Goal: Find specific page/section: Find specific page/section

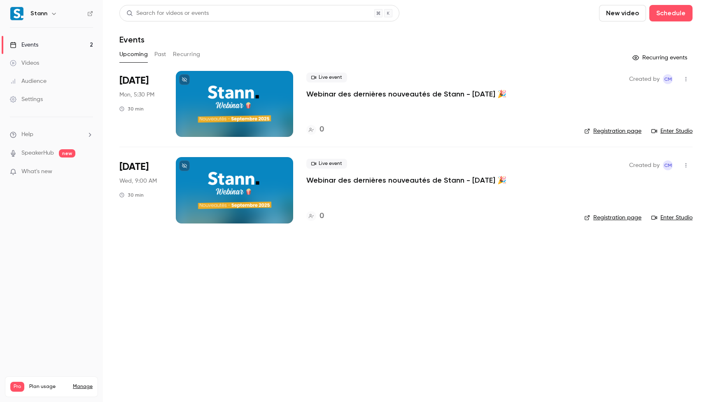
click at [248, 333] on main "Search for videos or events New video Schedule Events Upcoming Past Recurring R…" at bounding box center [406, 201] width 606 height 402
click at [169, 248] on main "Search for videos or events New video Schedule Events Upcoming Past Recurring R…" at bounding box center [406, 201] width 606 height 402
click at [320, 124] on h4 "1" at bounding box center [321, 129] width 3 height 11
click at [266, 286] on main "Search for videos or events New video Schedule Events Upcoming Past Recurring R…" at bounding box center [406, 201] width 606 height 402
